Goal: Task Accomplishment & Management: Manage account settings

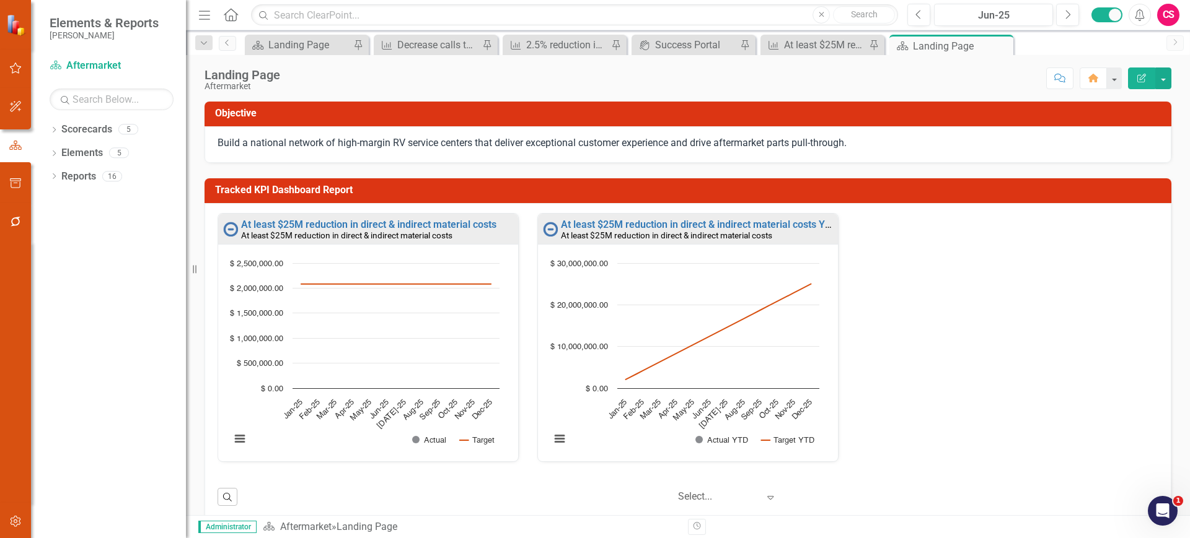
click at [19, 524] on icon "button" at bounding box center [15, 522] width 13 height 10
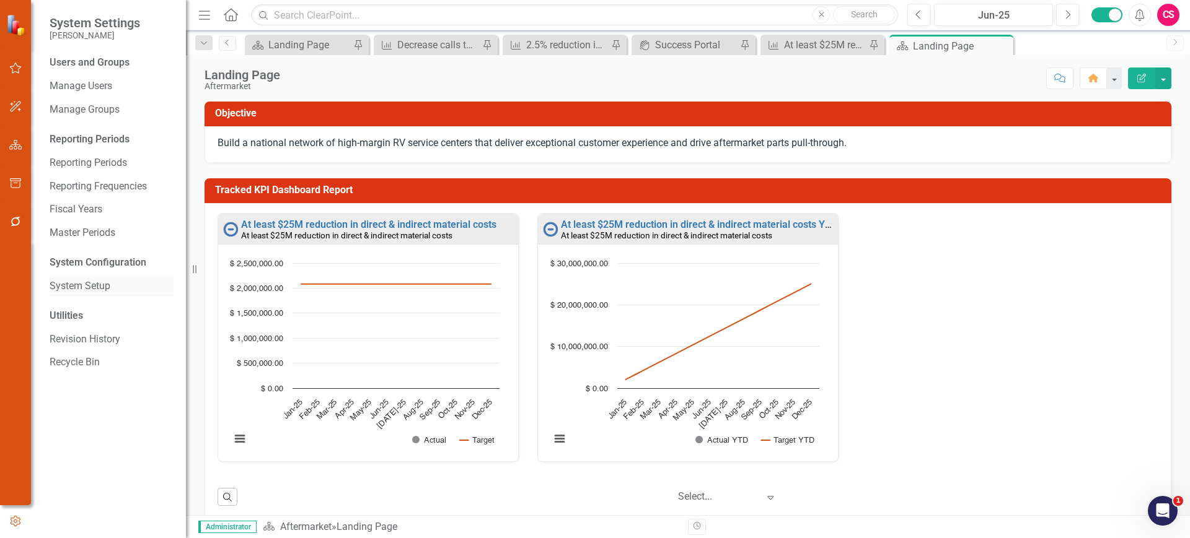
click at [107, 287] on link "System Setup" at bounding box center [112, 286] width 124 height 14
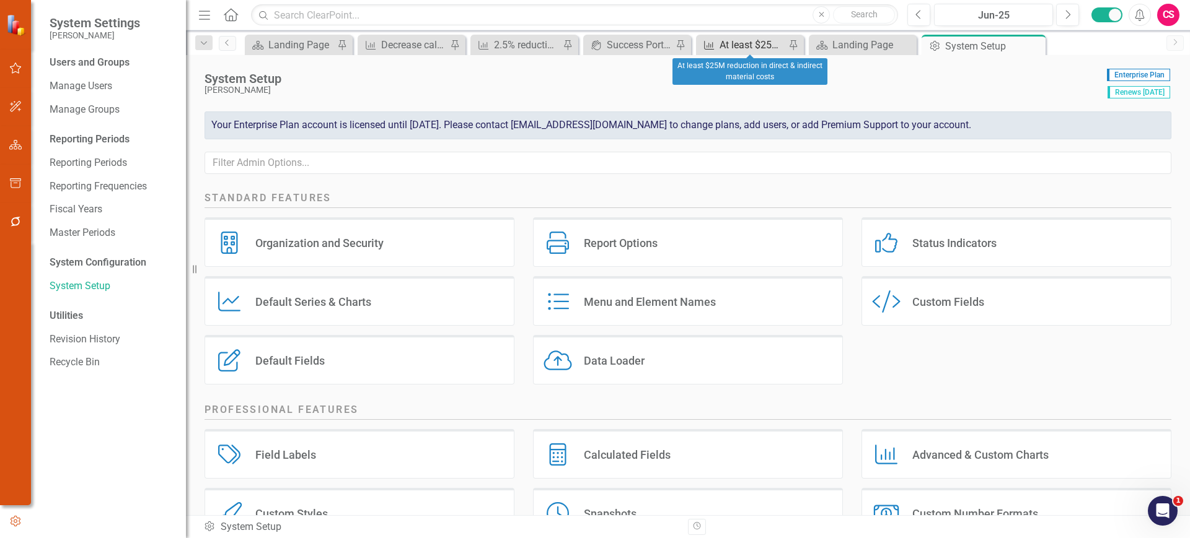
click at [737, 43] on div "At least $25M reduction in direct & indirect material costs" at bounding box center [752, 44] width 66 height 15
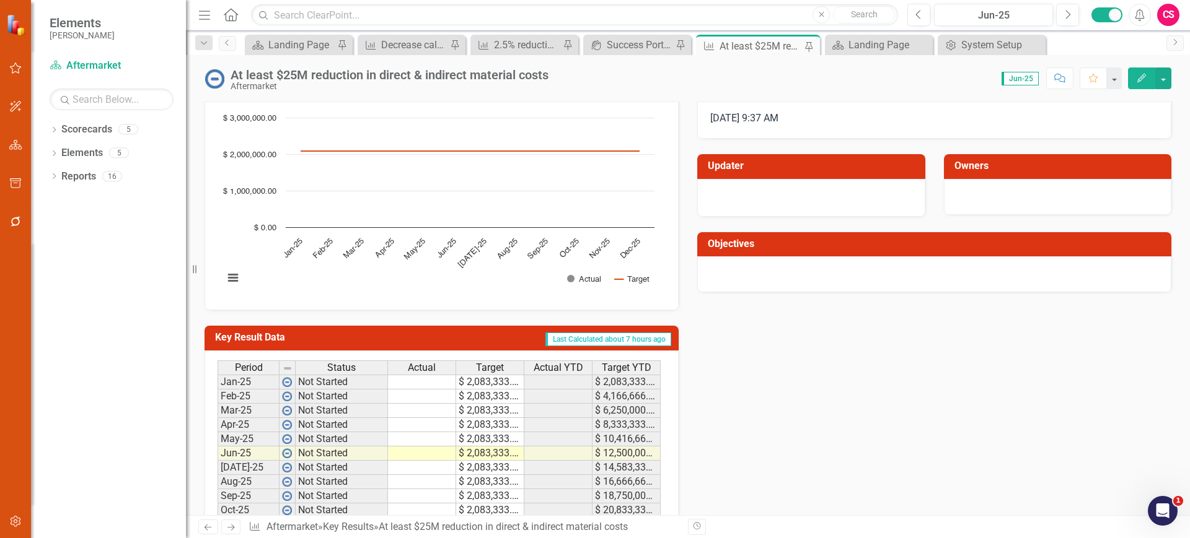
scroll to position [163, 0]
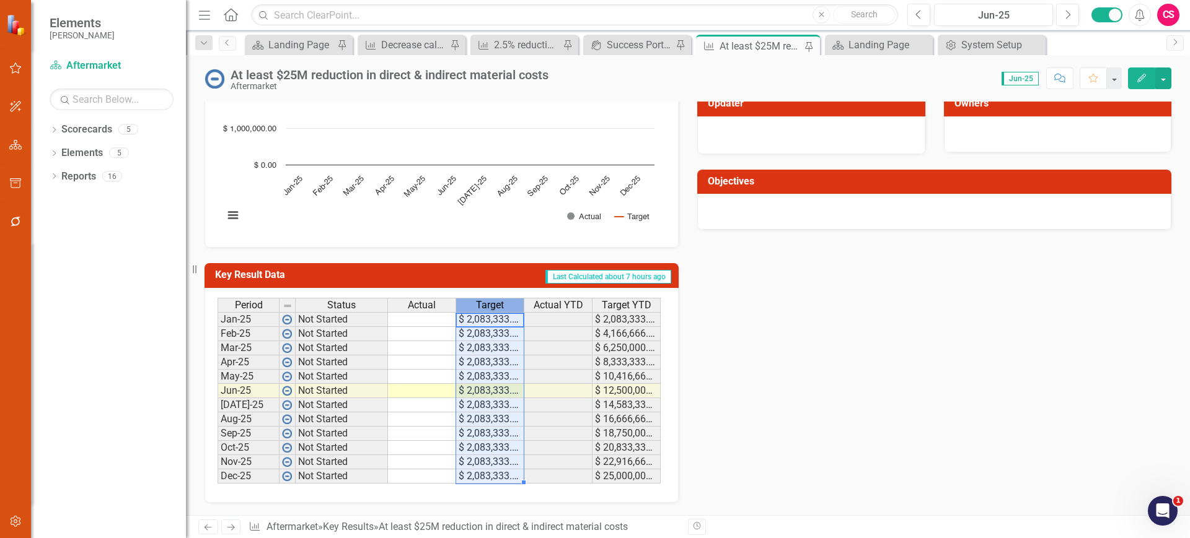
click at [510, 303] on div "Target" at bounding box center [490, 306] width 68 height 14
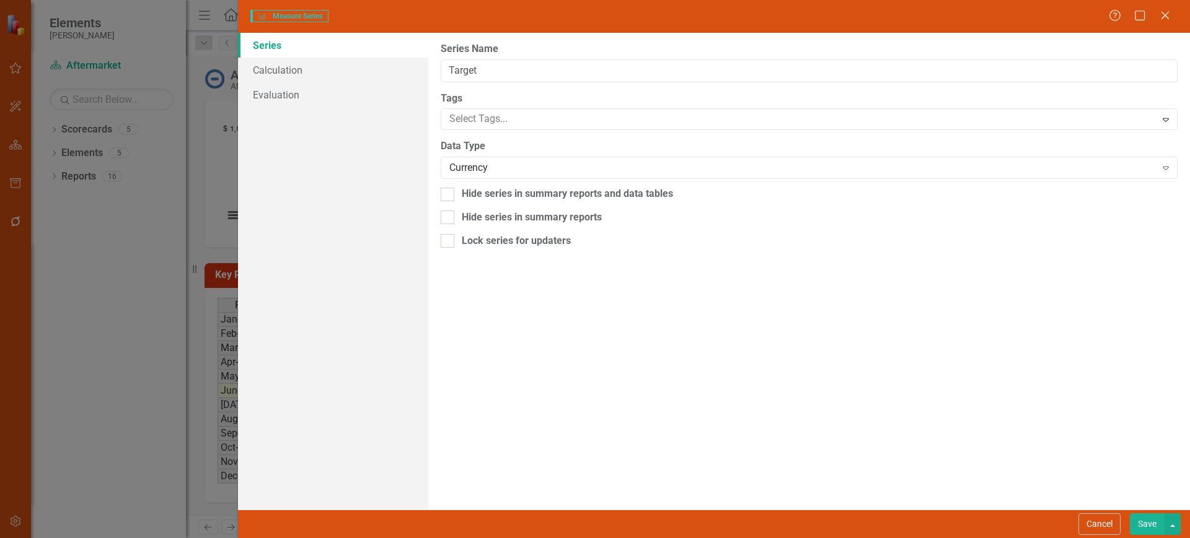
type input "Target"
click at [538, 166] on div "Currency" at bounding box center [802, 168] width 706 height 14
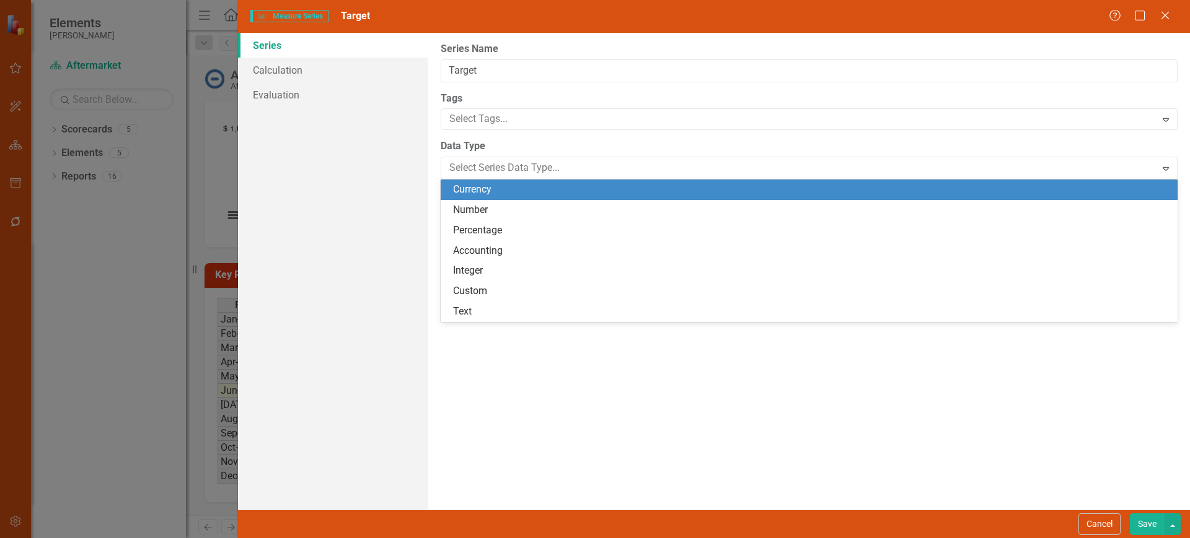
click at [534, 184] on div "Currency" at bounding box center [811, 190] width 717 height 14
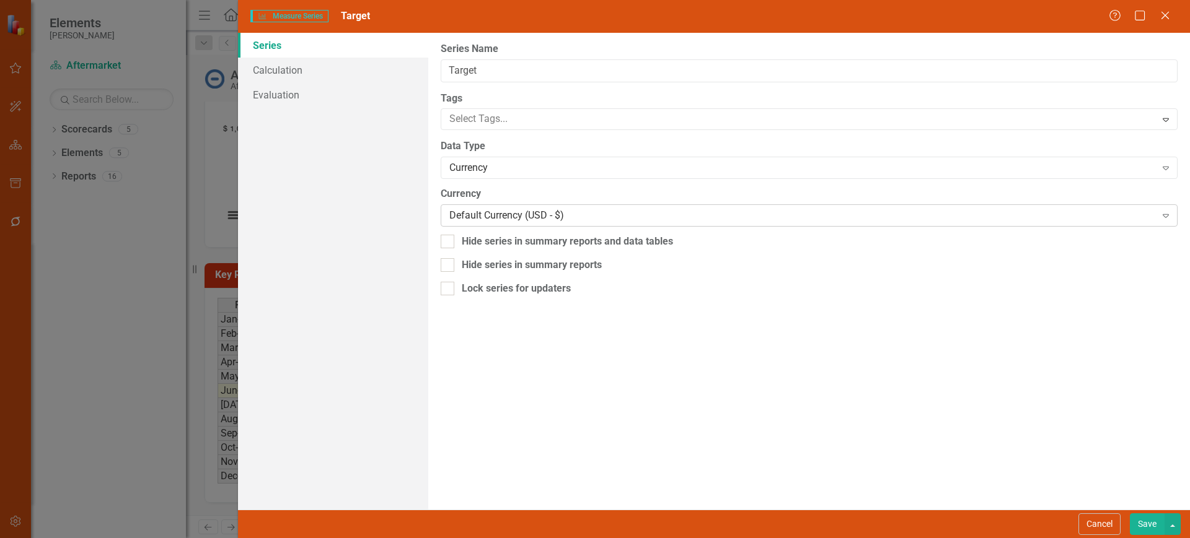
click at [531, 219] on div "Default Currency (USD - $)" at bounding box center [802, 216] width 706 height 14
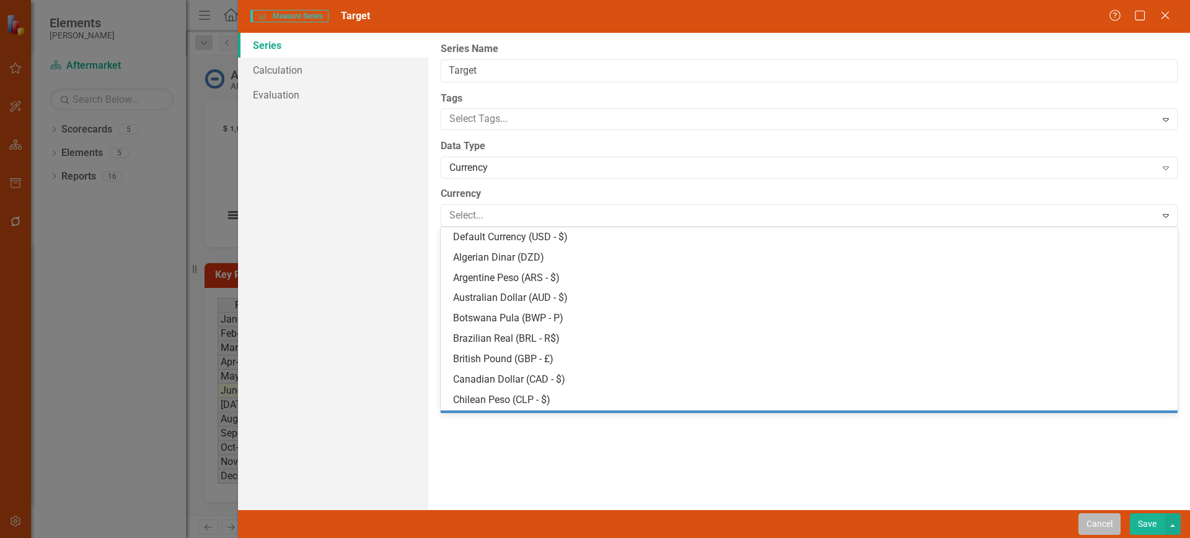
click at [1098, 528] on button "Cancel" at bounding box center [1099, 525] width 42 height 22
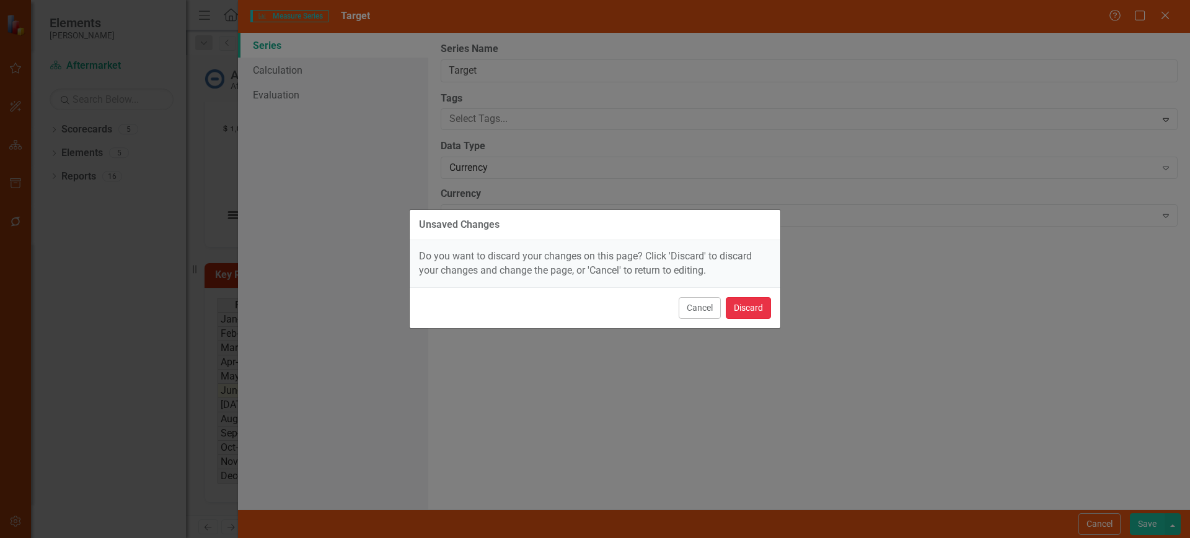
click at [755, 309] on button "Discard" at bounding box center [748, 308] width 45 height 22
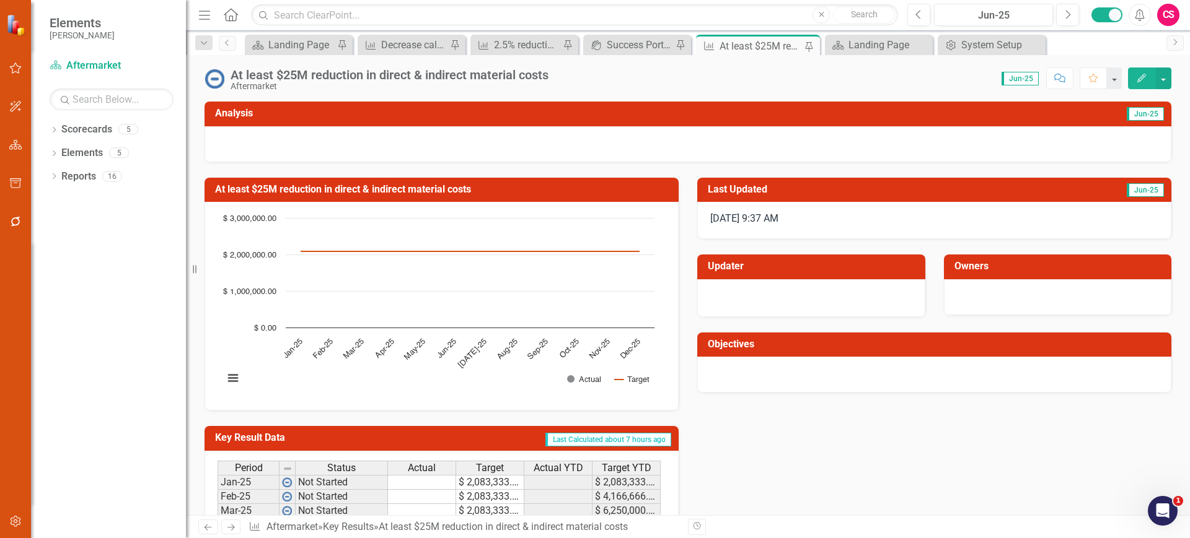
scroll to position [1, 0]
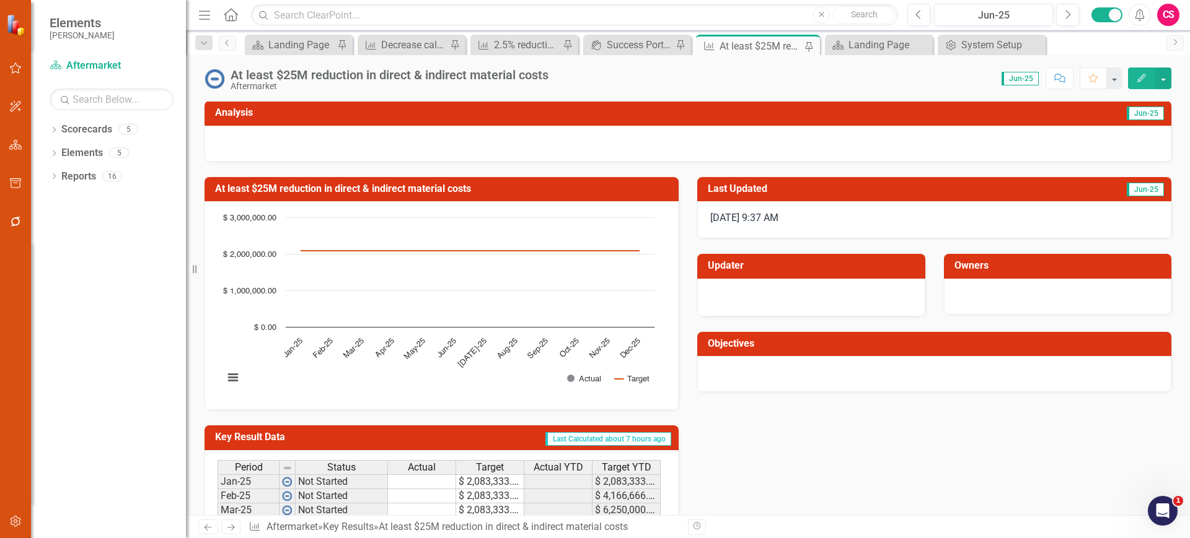
click at [48, 128] on div "Dropdown Scorecards 5 Dropdown [PERSON_NAME] Enterprise Dropdown Aftermarket Se…" at bounding box center [108, 329] width 155 height 419
click at [55, 130] on icon "Dropdown" at bounding box center [54, 131] width 9 height 7
click at [86, 154] on link "[PERSON_NAME] Enterprise" at bounding box center [127, 153] width 118 height 14
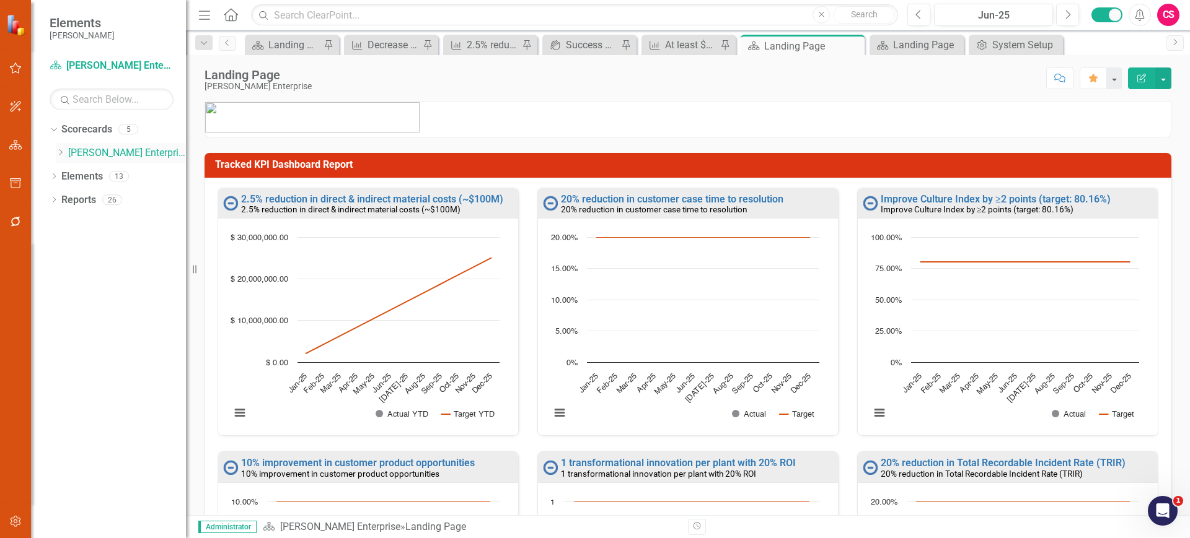
click at [58, 152] on icon "Dropdown" at bounding box center [60, 152] width 9 height 7
click at [71, 177] on icon "Dropdown" at bounding box center [72, 175] width 9 height 7
click at [102, 174] on link "Aftermarket" at bounding box center [133, 177] width 105 height 14
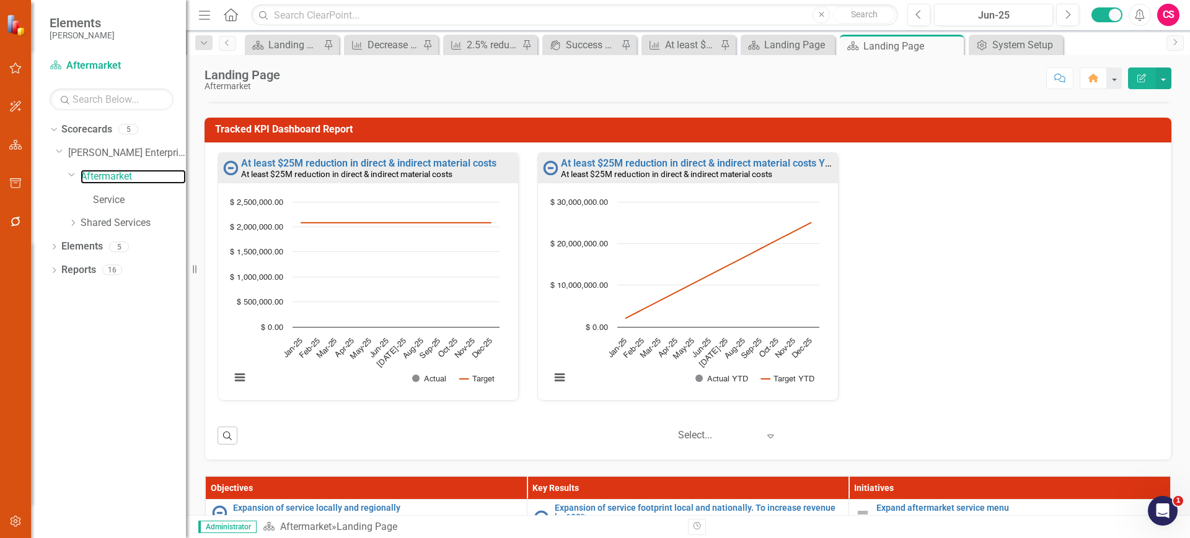
scroll to position [59, 0]
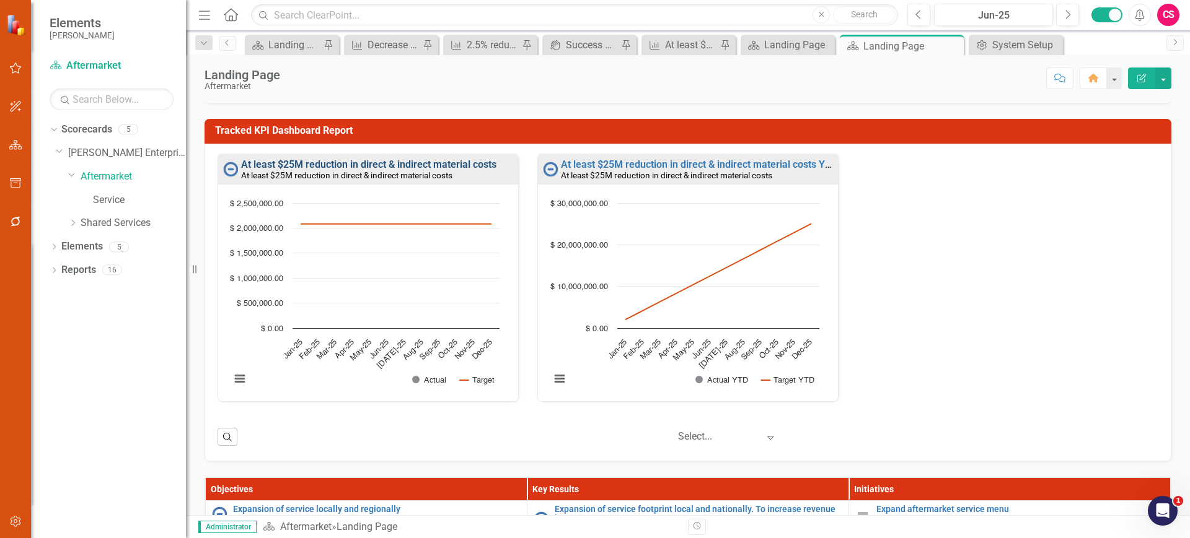
click at [322, 161] on link "At least $25M reduction in direct & indirect material costs" at bounding box center [368, 165] width 255 height 12
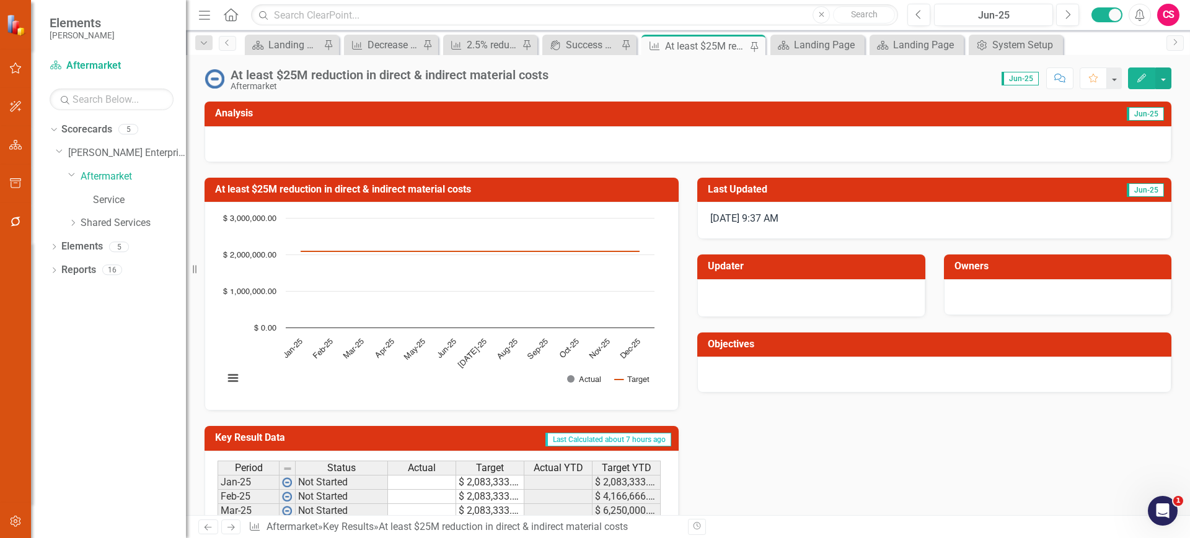
click at [1147, 80] on button "Edit" at bounding box center [1141, 79] width 27 height 22
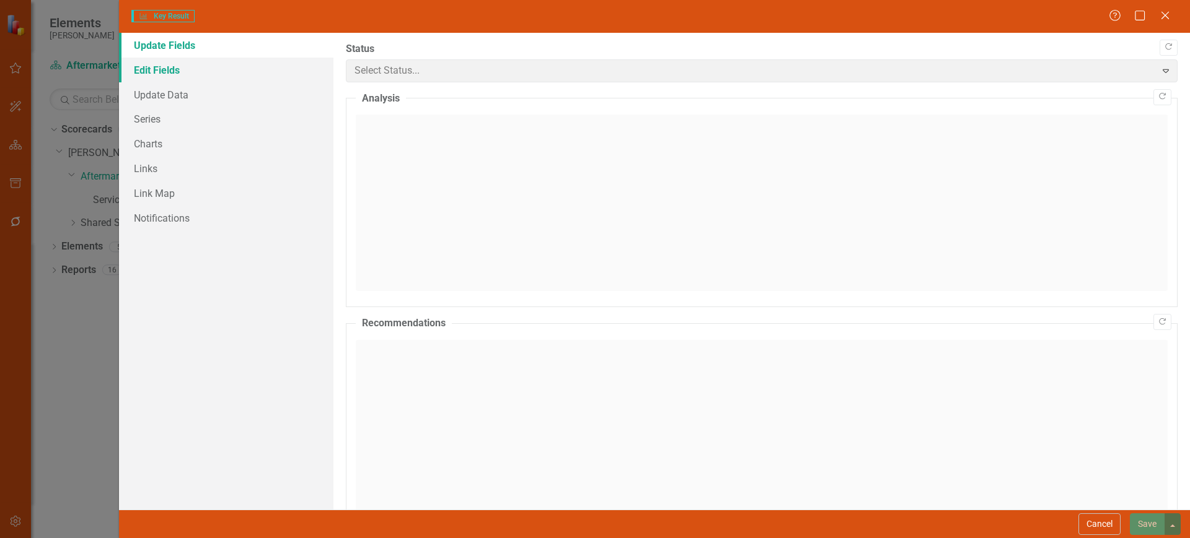
click at [206, 72] on link "Edit Fields" at bounding box center [226, 70] width 214 height 25
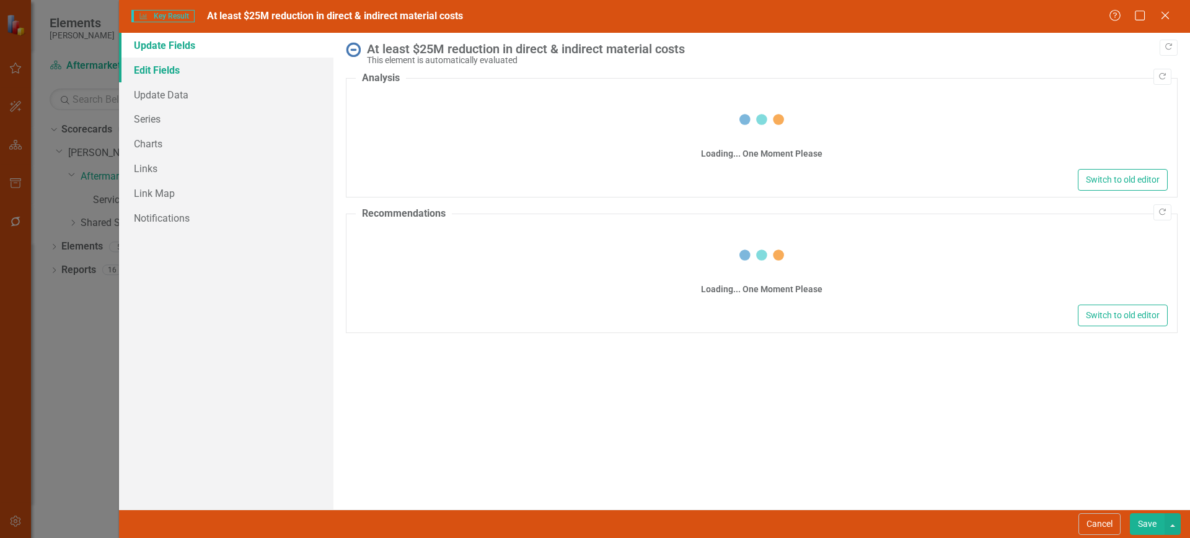
click at [273, 73] on link "Edit Fields" at bounding box center [226, 70] width 214 height 25
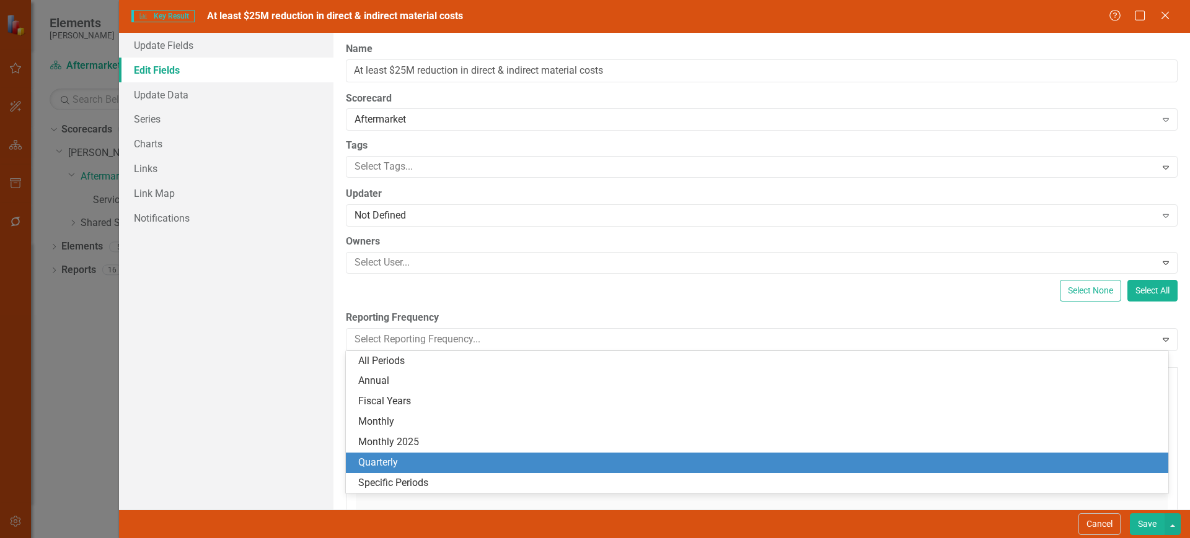
click at [383, 466] on div "Quarterly" at bounding box center [759, 463] width 802 height 14
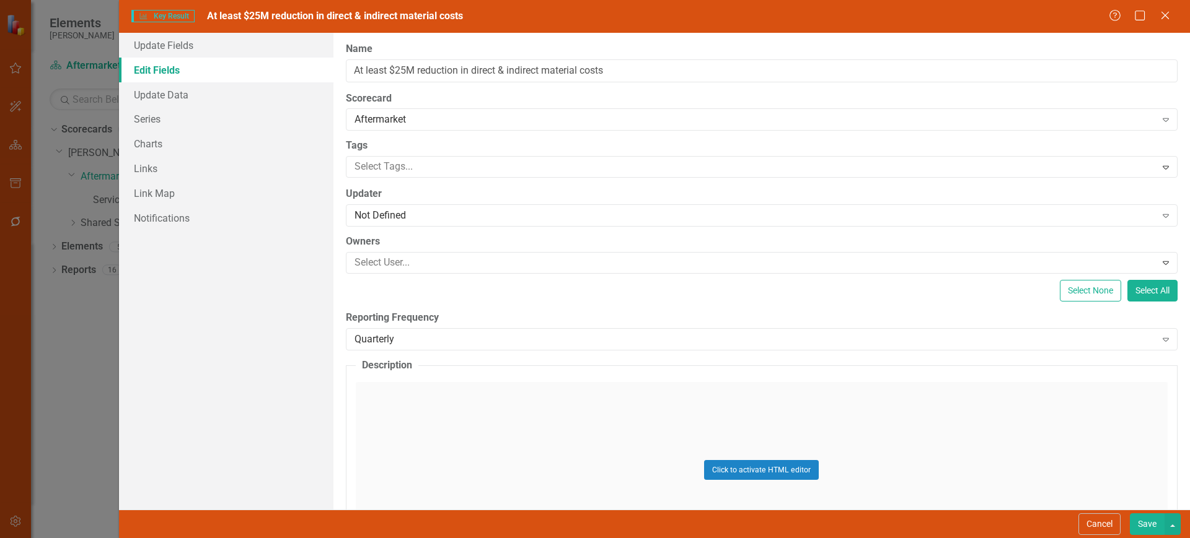
click at [1141, 527] on button "Save" at bounding box center [1147, 525] width 35 height 22
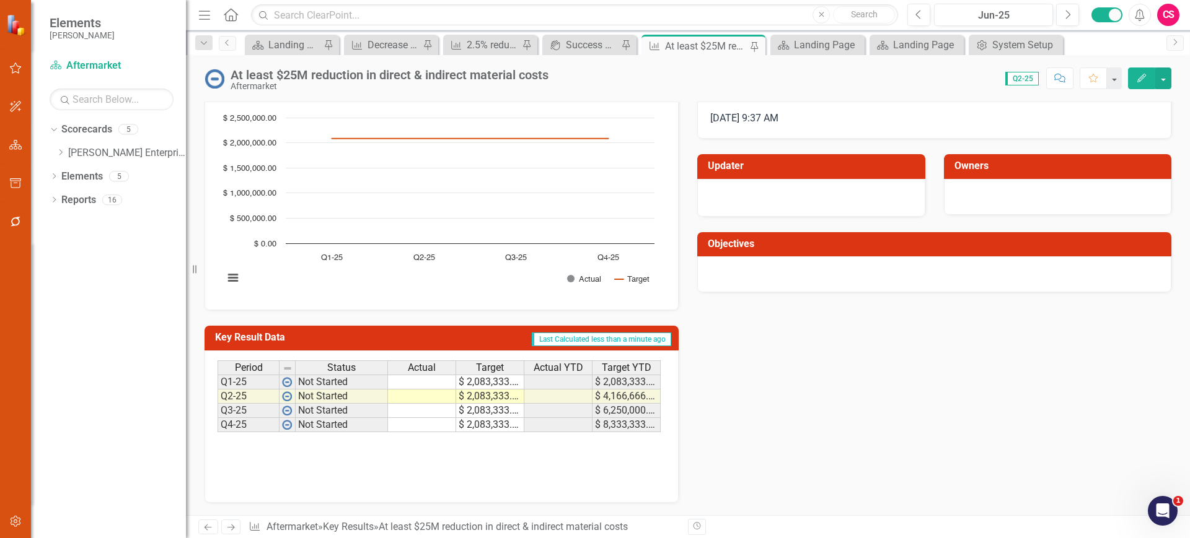
scroll to position [100, 0]
drag, startPoint x: 496, startPoint y: 387, endPoint x: 496, endPoint y: 423, distance: 35.9
click at [496, 423] on tbody "Q1-25 Not Started $ 2,083,333.33 $ 2,083,333.33 Q2-25 Not Started $ 2,083,333.3…" at bounding box center [438, 404] width 443 height 58
click at [478, 381] on td "$ 2,083,333.33" at bounding box center [490, 382] width 68 height 15
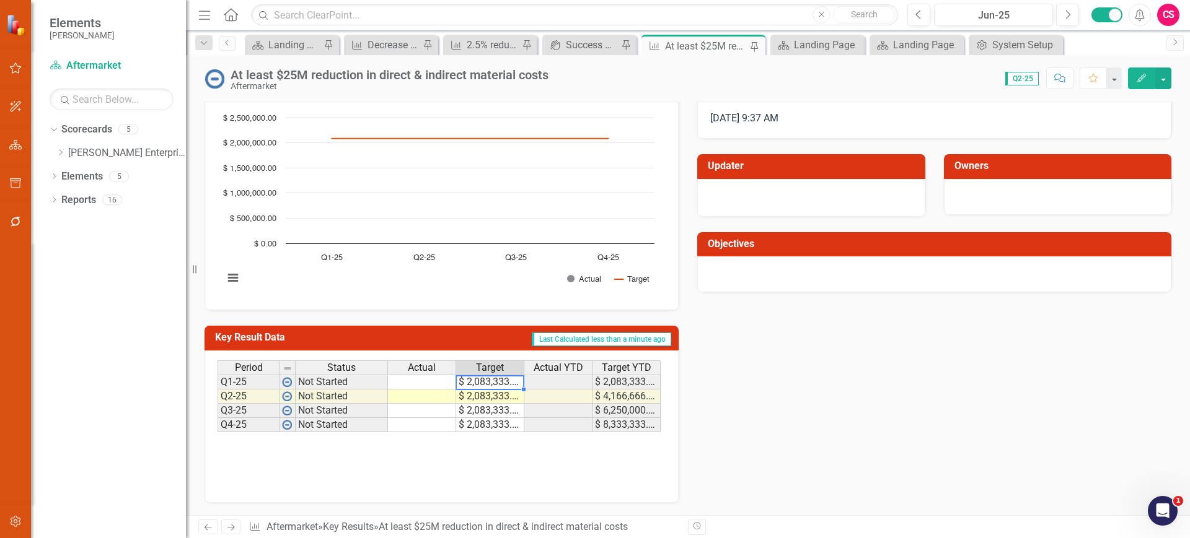
type textarea "2083333.33333"
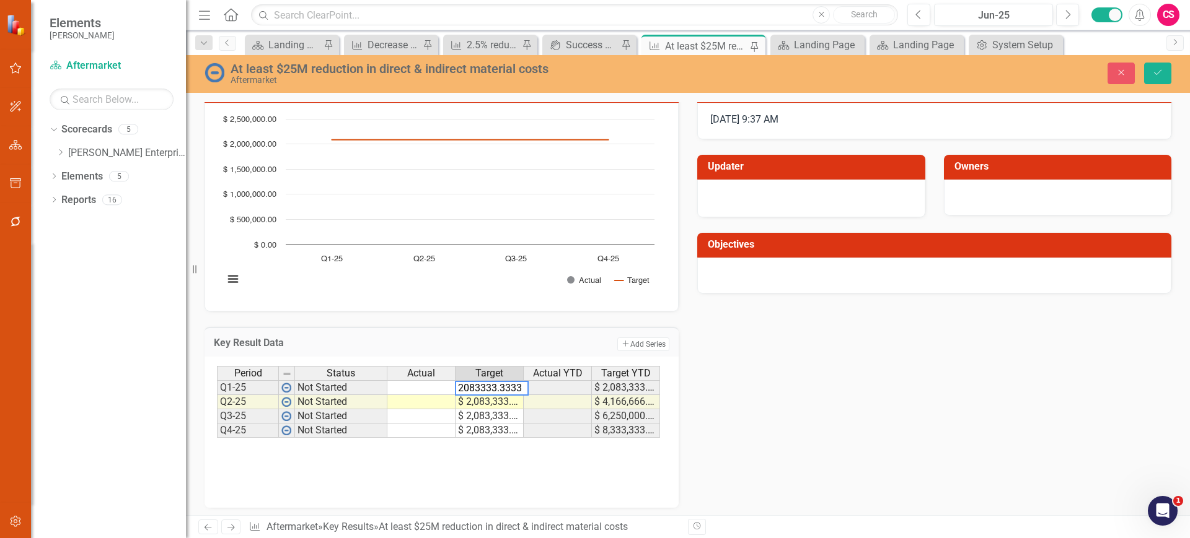
click at [480, 402] on td "$ 2,083,333.33" at bounding box center [489, 402] width 68 height 14
click at [217, 424] on div "Period Status Actual Target Actual YTD Target YTD Q1-25 Not Started $ 2,083,333…" at bounding box center [217, 402] width 0 height 72
click at [1121, 69] on icon "Close" at bounding box center [1120, 72] width 11 height 9
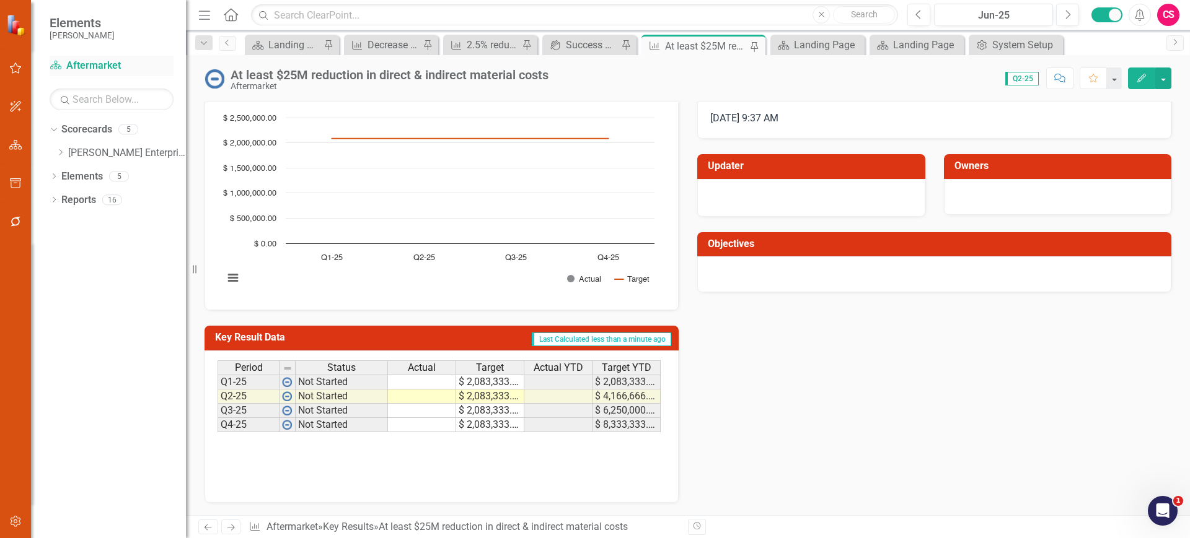
click at [89, 71] on link "Scorecard Aftermarket" at bounding box center [112, 66] width 124 height 14
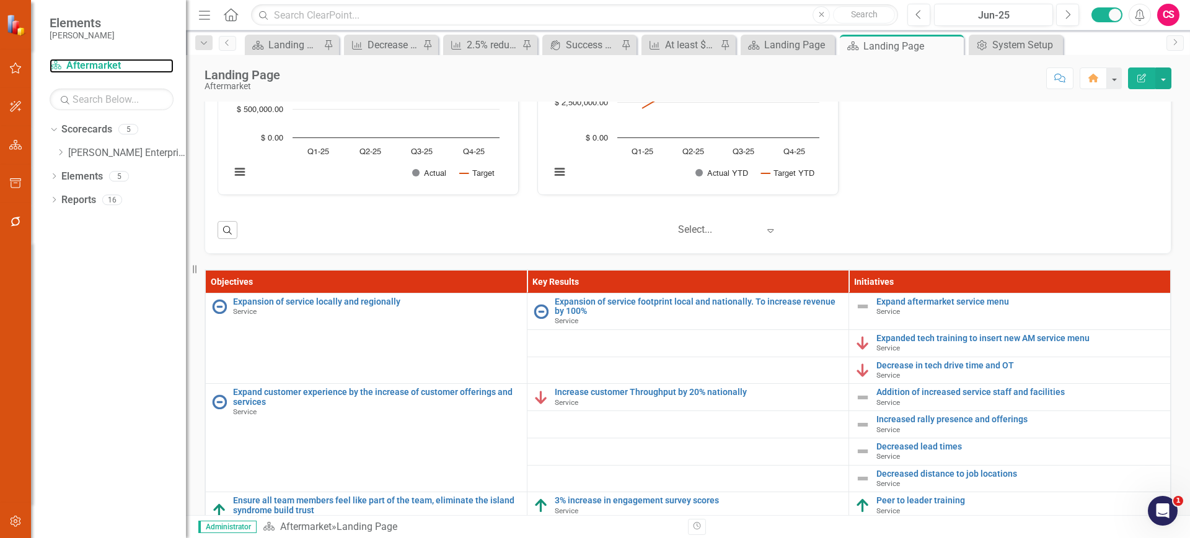
scroll to position [266, 0]
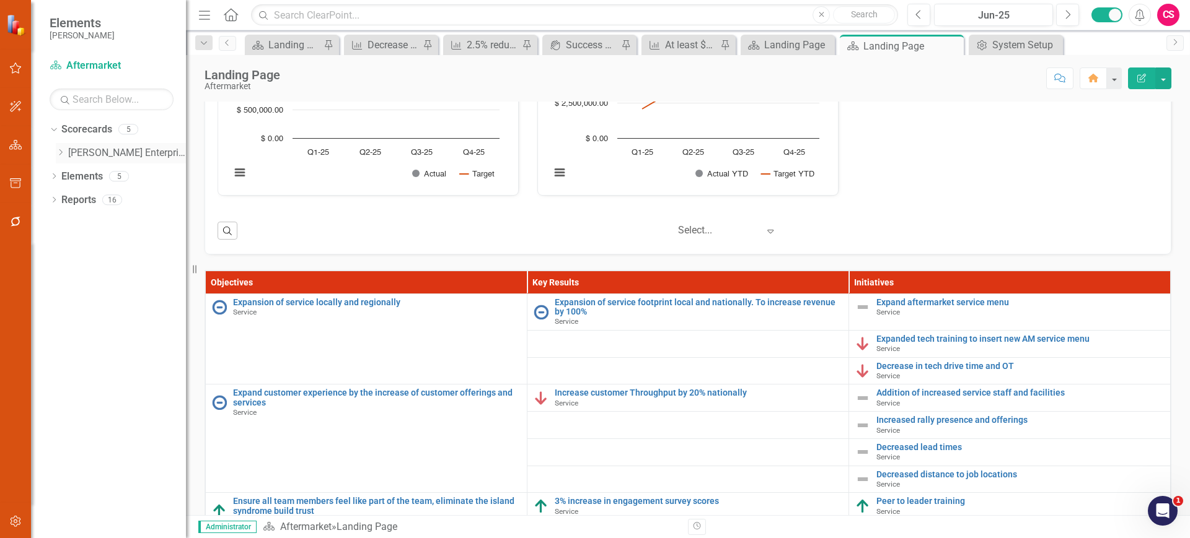
click at [61, 153] on icon "Dropdown" at bounding box center [60, 152] width 9 height 7
click at [73, 173] on icon "Dropdown" at bounding box center [72, 175] width 9 height 7
click at [105, 198] on link "Service" at bounding box center [139, 200] width 93 height 14
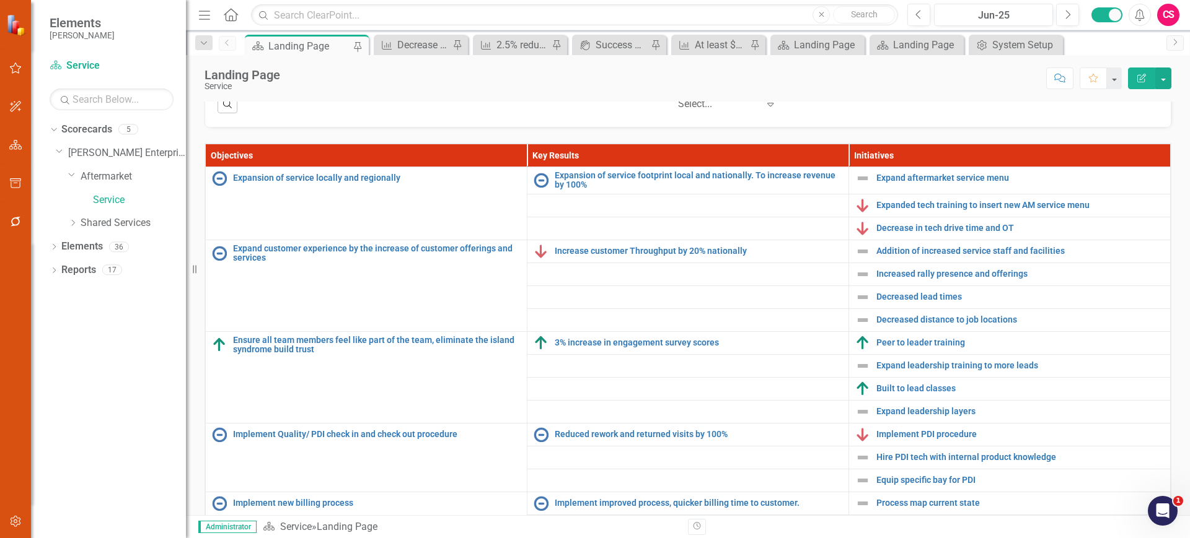
scroll to position [128, 0]
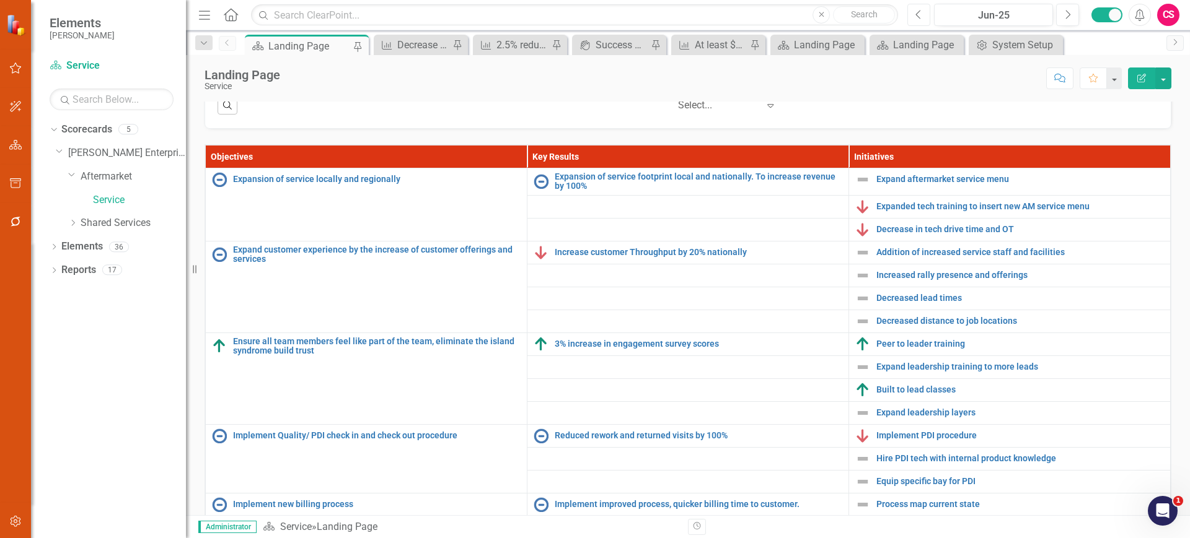
click at [919, 13] on icon "Previous" at bounding box center [918, 14] width 7 height 11
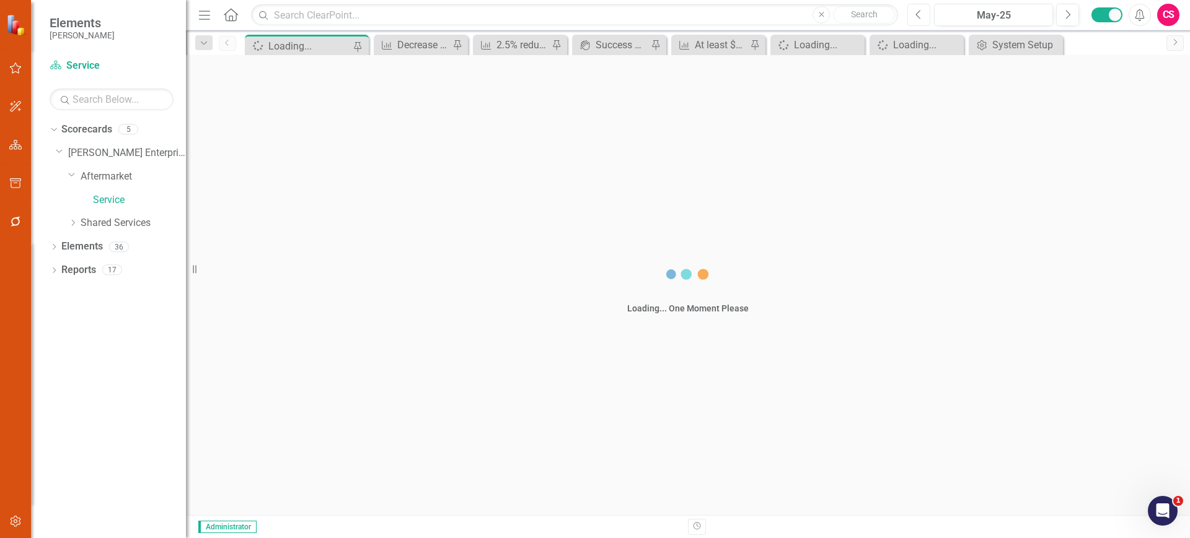
click at [925, 15] on button "Previous" at bounding box center [918, 15] width 23 height 22
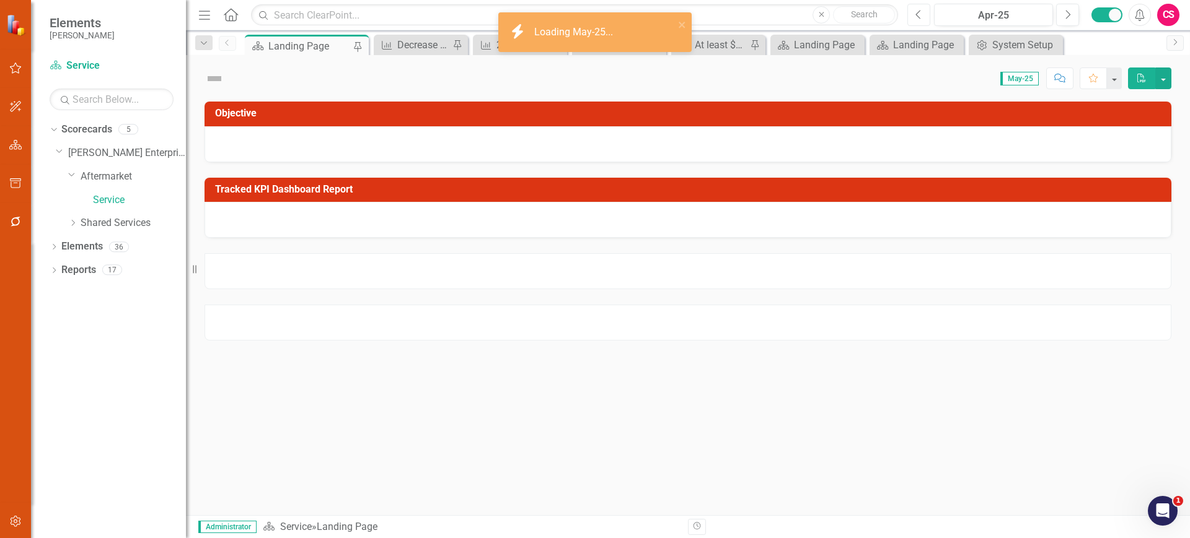
click at [921, 14] on icon "Previous" at bounding box center [918, 14] width 7 height 11
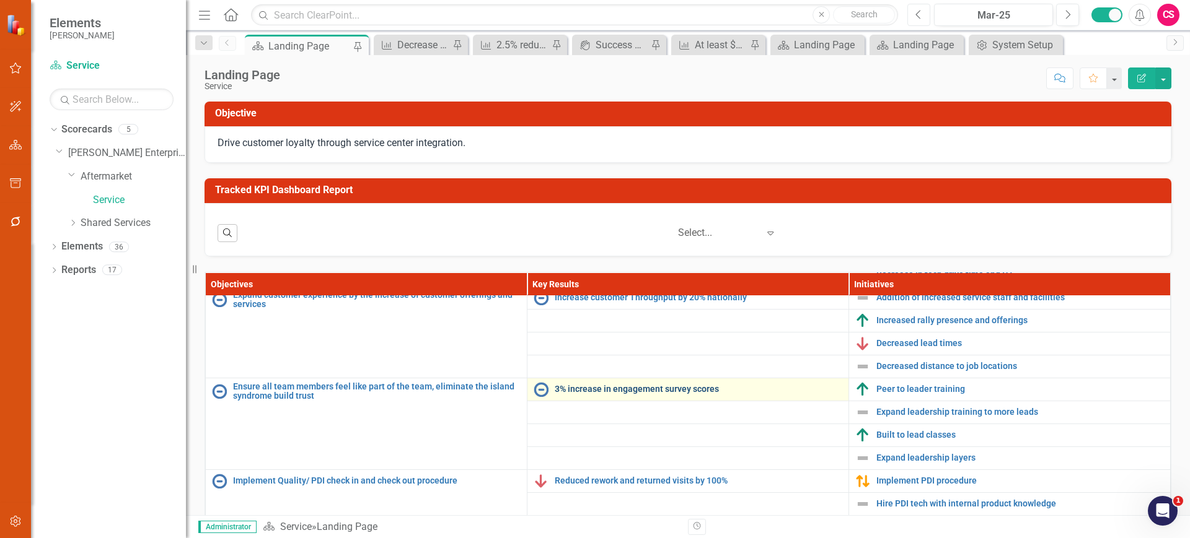
scroll to position [79, 0]
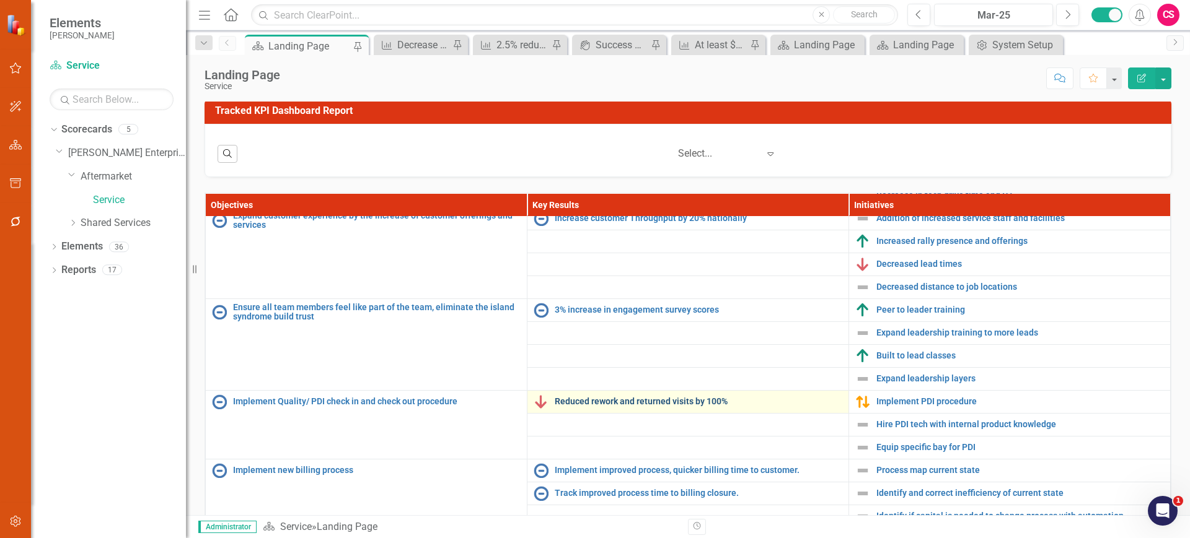
click at [649, 400] on link "Reduced rework and returned visits by 100%" at bounding box center [699, 401] width 288 height 9
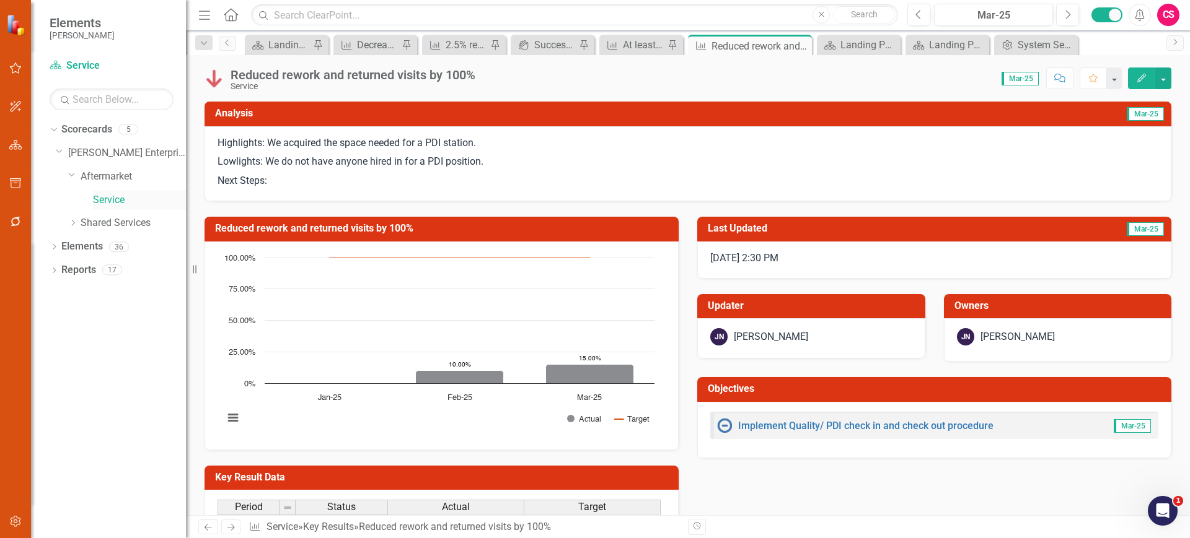
click at [109, 200] on link "Service" at bounding box center [139, 200] width 93 height 14
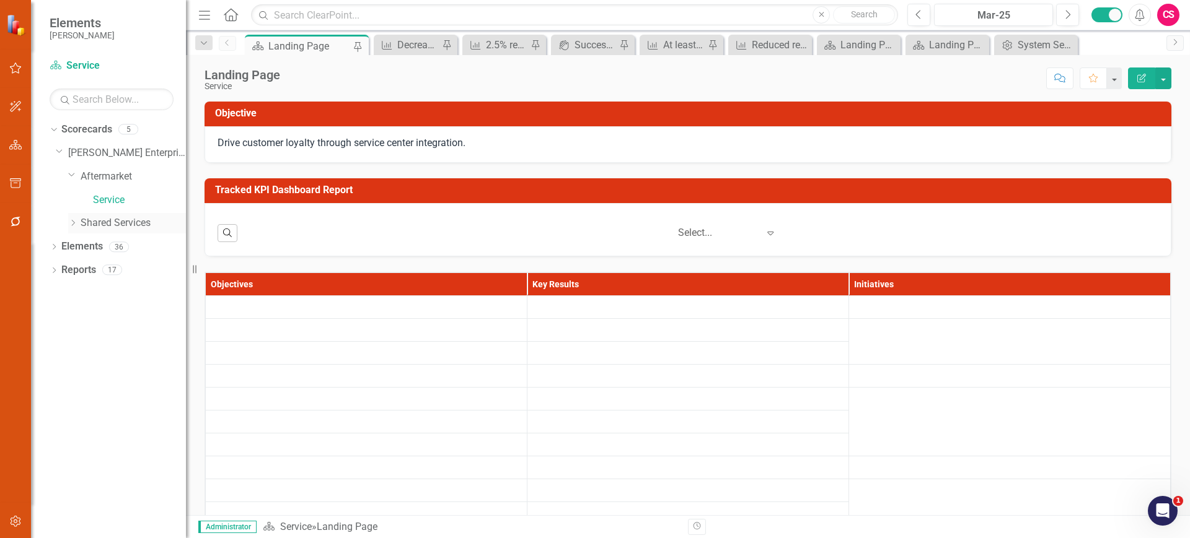
click at [71, 223] on icon "Dropdown" at bounding box center [72, 222] width 9 height 7
